Goal: Information Seeking & Learning: Learn about a topic

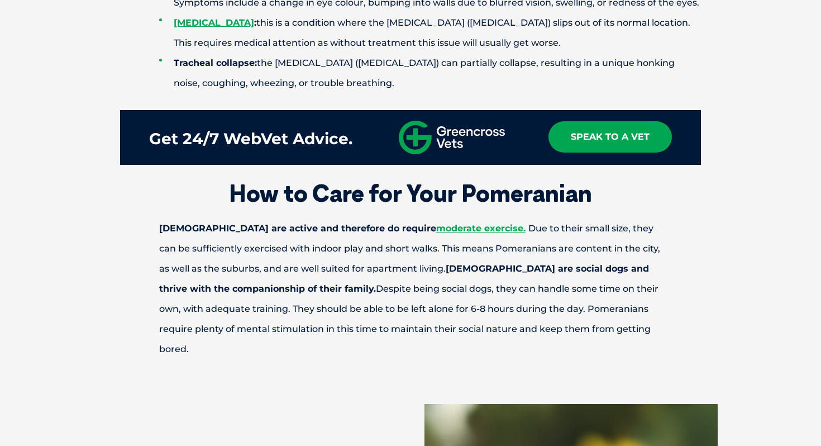
scroll to position [2612, 0]
click at [343, 288] on p "[DEMOGRAPHIC_DATA] are active and therefore do require moderate exercise. Due t…" at bounding box center [410, 288] width 581 height 141
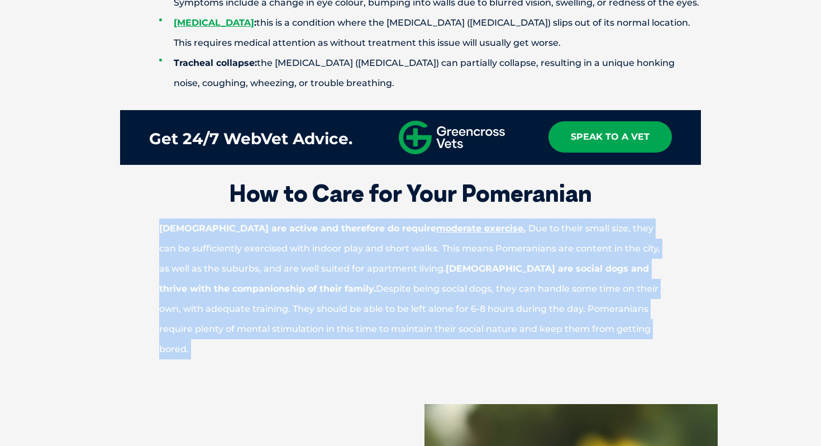
click at [343, 288] on p "[DEMOGRAPHIC_DATA] are active and therefore do require moderate exercise. Due t…" at bounding box center [410, 288] width 581 height 141
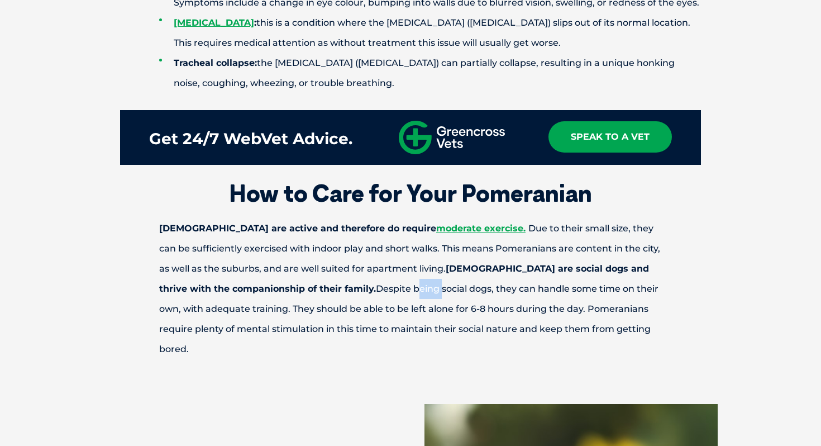
click at [343, 288] on p "[DEMOGRAPHIC_DATA] are active and therefore do require moderate exercise. Due t…" at bounding box center [410, 288] width 581 height 141
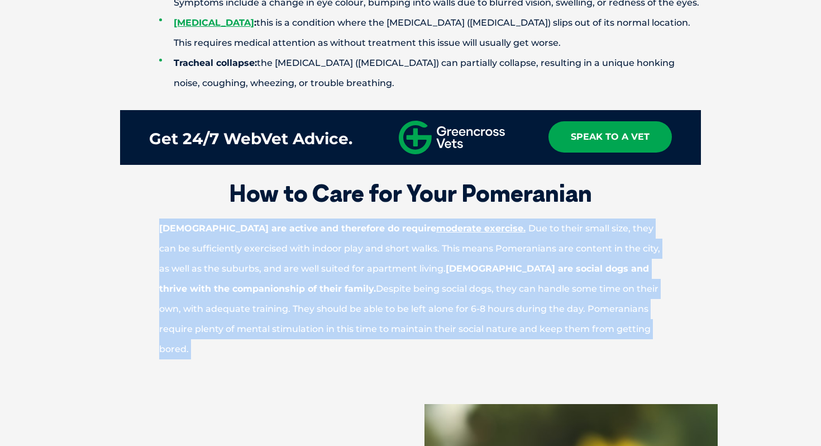
click at [343, 288] on p "[DEMOGRAPHIC_DATA] are active and therefore do require moderate exercise. Due t…" at bounding box center [410, 288] width 581 height 141
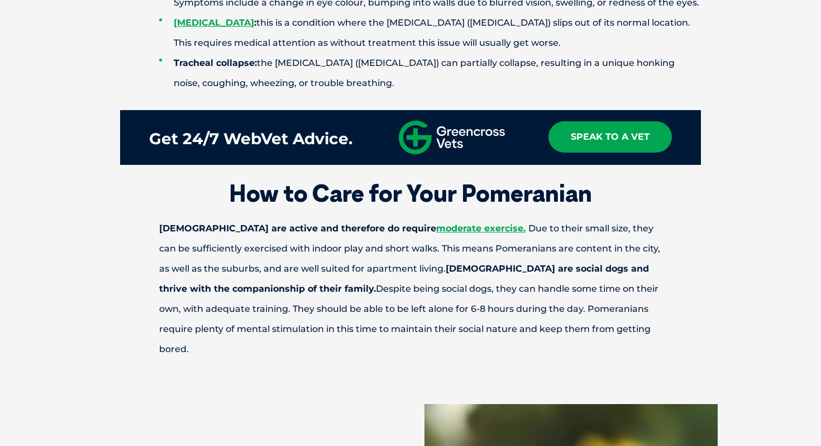
click at [343, 288] on p "[DEMOGRAPHIC_DATA] are active and therefore do require moderate exercise. Due t…" at bounding box center [410, 288] width 581 height 141
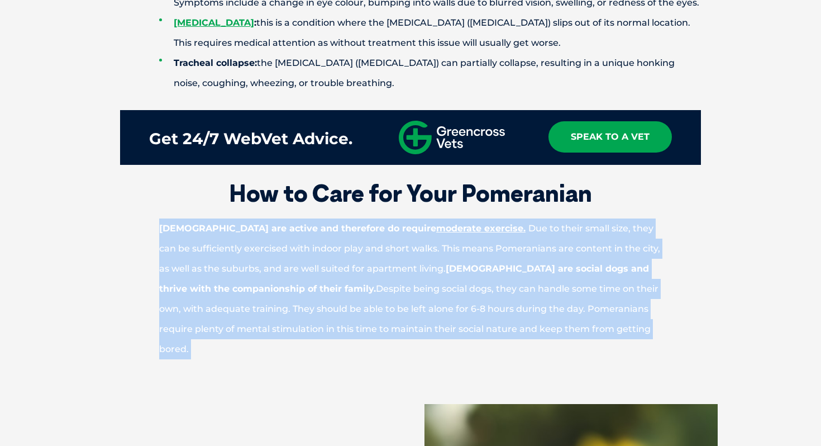
click at [343, 288] on p "[DEMOGRAPHIC_DATA] are active and therefore do require moderate exercise. Due t…" at bounding box center [410, 288] width 581 height 141
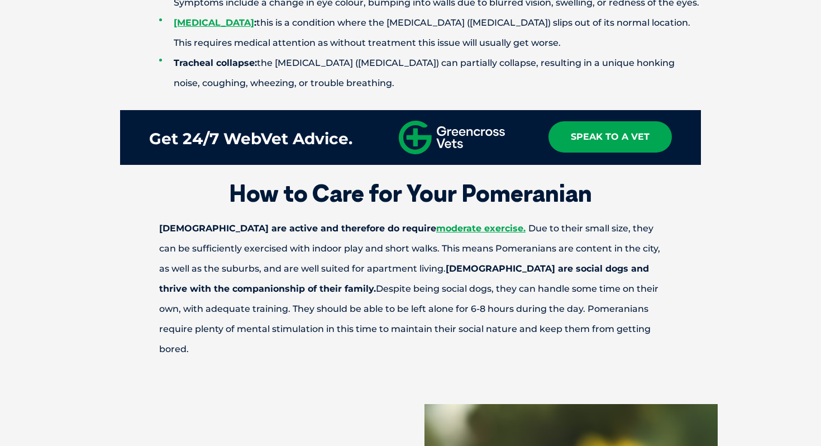
click at [331, 307] on p "[DEMOGRAPHIC_DATA] are active and therefore do require moderate exercise. Due t…" at bounding box center [410, 288] width 581 height 141
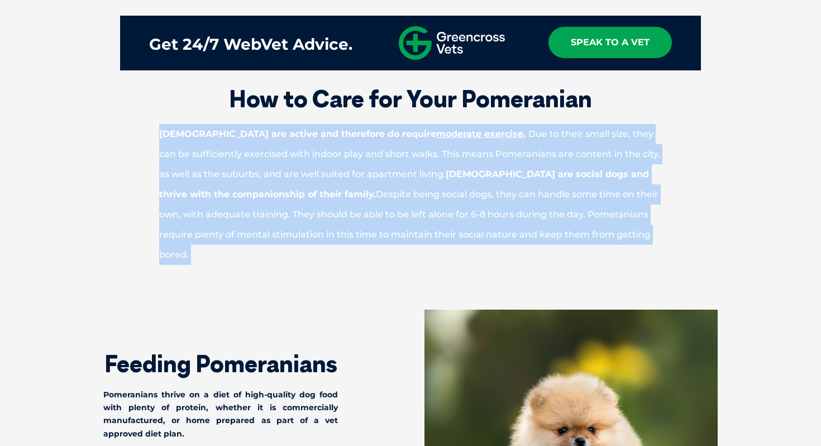
scroll to position [2777, 0]
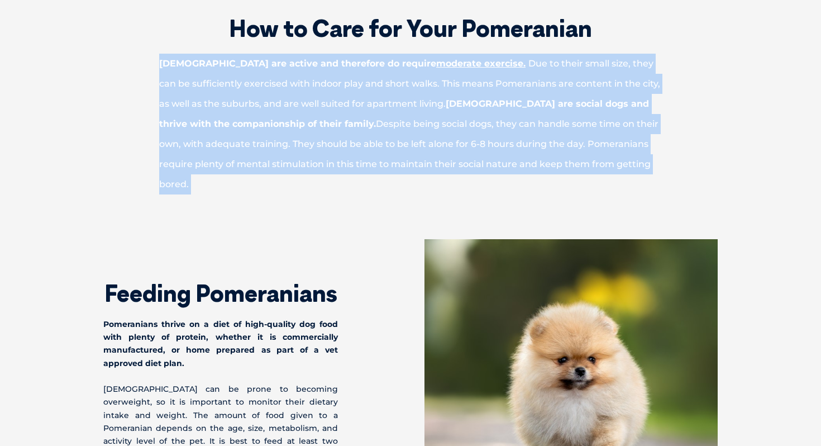
click at [331, 305] on h2 "Feeding Pomeranians" at bounding box center [220, 293] width 235 height 23
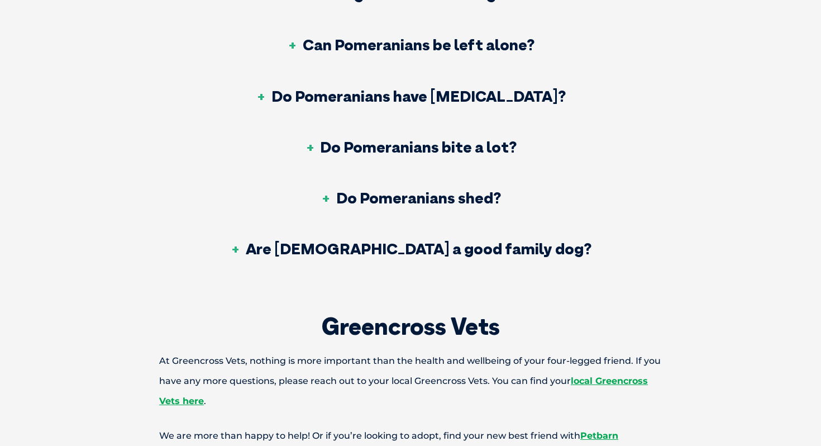
scroll to position [4592, 0]
click at [394, 37] on h3 "Can Pomeranians be left alone?" at bounding box center [411, 45] width 248 height 16
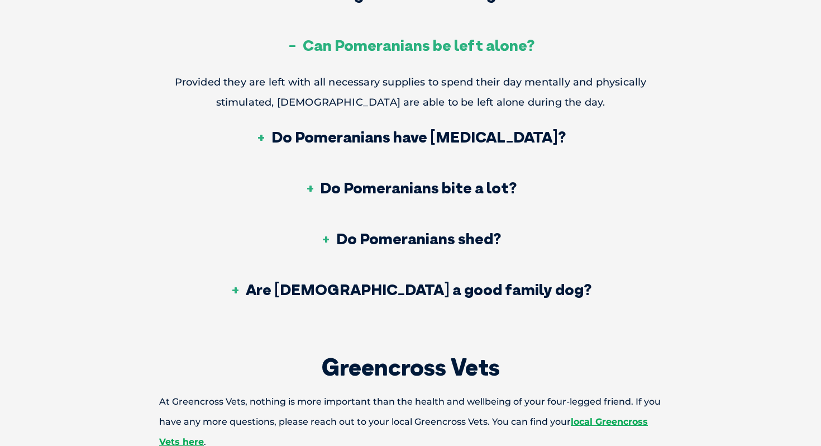
click at [394, 37] on h3 "Can Pomeranians be left alone?" at bounding box center [411, 45] width 248 height 16
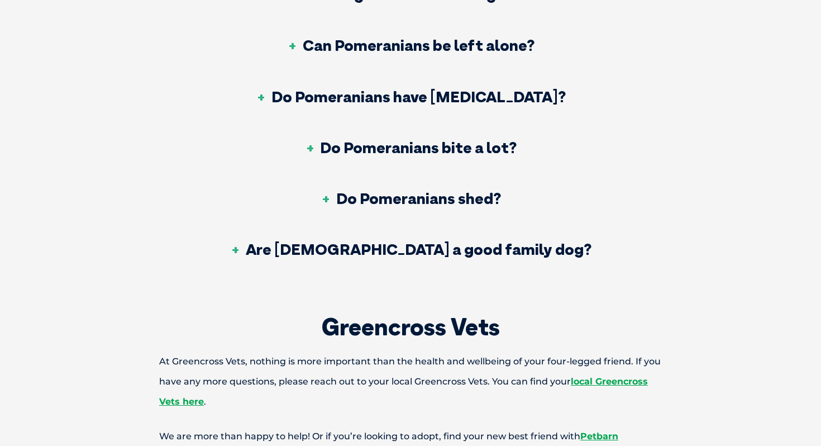
click at [400, 91] on h3 "Do Pomeranians have [MEDICAL_DATA]?" at bounding box center [411, 97] width 310 height 16
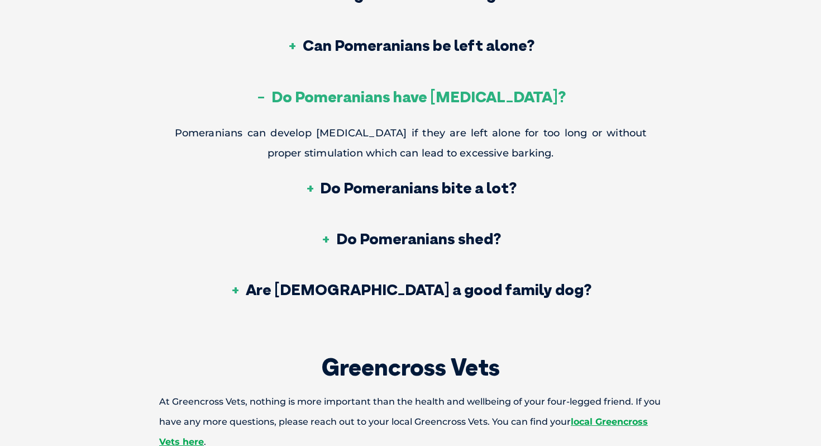
click at [400, 91] on h3 "Do Pomeranians have [MEDICAL_DATA]?" at bounding box center [411, 97] width 310 height 16
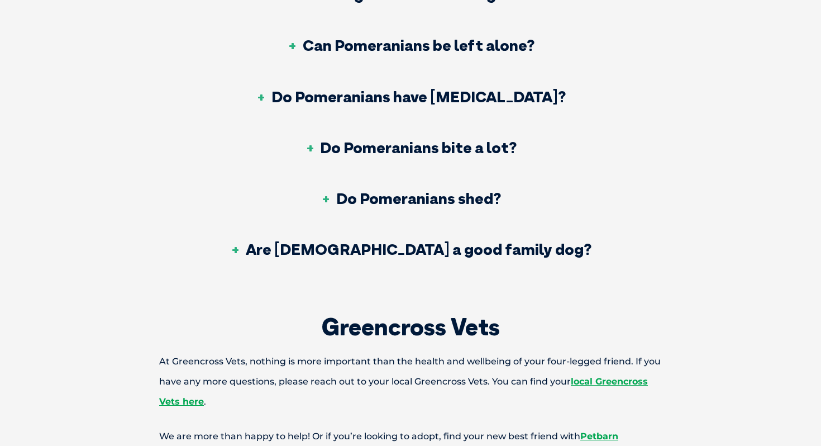
click at [426, 140] on h3 "Do Pomeranians bite a lot?" at bounding box center [410, 148] width 212 height 16
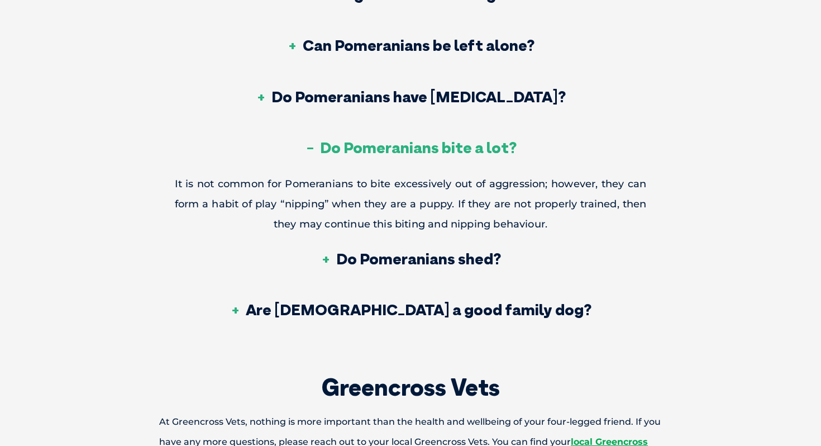
click at [426, 140] on h3 "Do Pomeranians bite a lot?" at bounding box center [410, 148] width 212 height 16
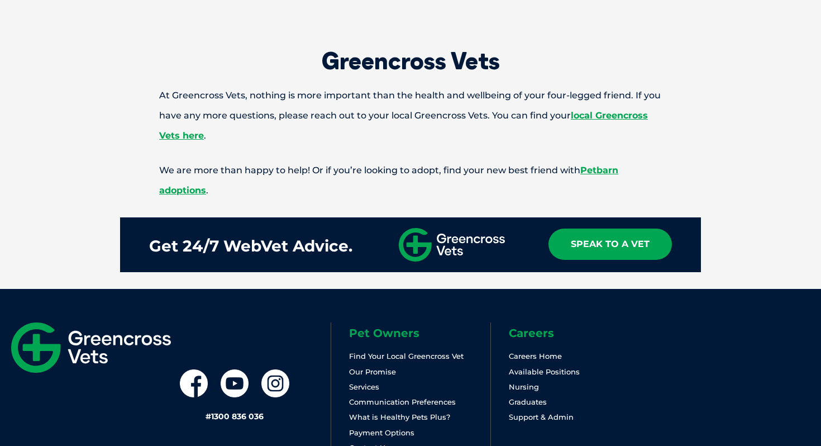
scroll to position [4941, 0]
